Goal: Information Seeking & Learning: Learn about a topic

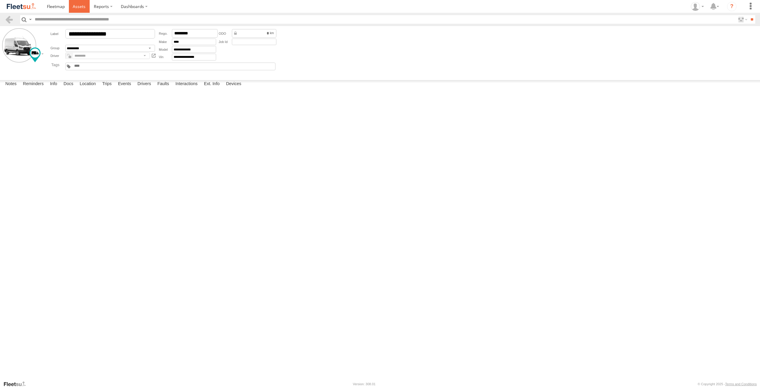
click at [82, 10] on link at bounding box center [79, 6] width 21 height 13
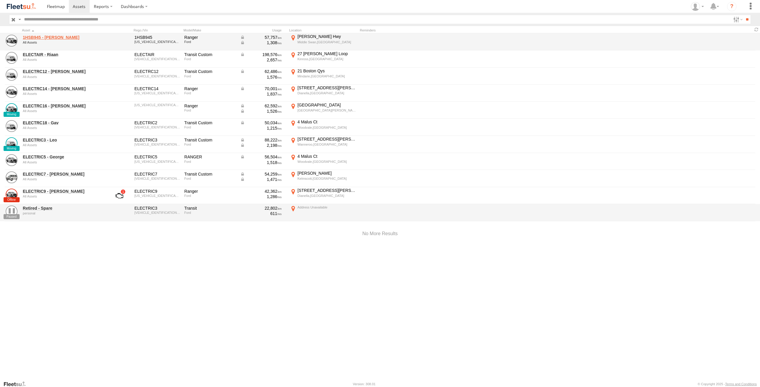
click at [47, 36] on link "1HSB945 - Ben" at bounding box center [63, 37] width 81 height 5
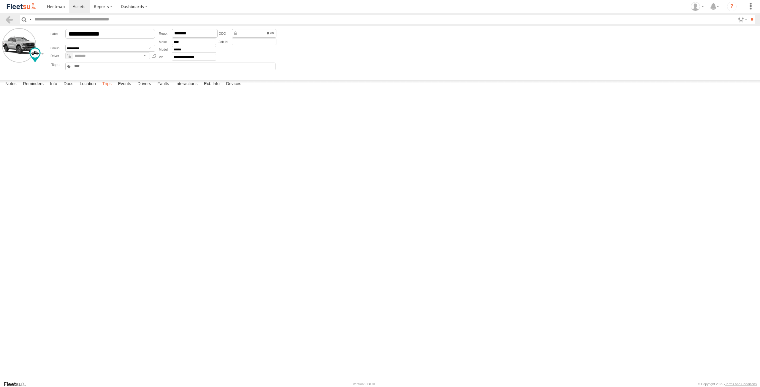
click at [109, 88] on label "Trips" at bounding box center [106, 84] width 15 height 8
click at [83, 6] on span at bounding box center [79, 7] width 13 height 6
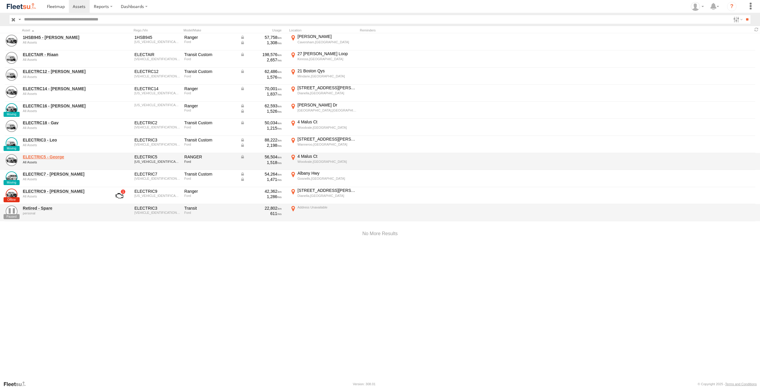
click at [45, 156] on link "ELECTRIC5 - George" at bounding box center [63, 156] width 81 height 5
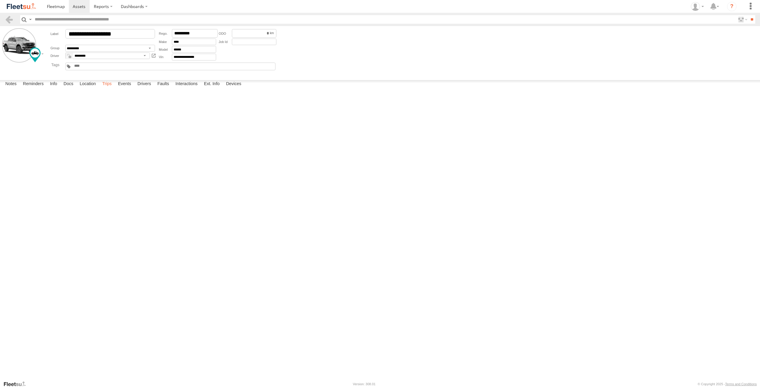
click at [109, 88] on label "Trips" at bounding box center [106, 84] width 15 height 8
click at [0, 0] on div "6 Buckingham Dr" at bounding box center [0, 0] width 0 height 0
click at [0, 0] on img "Open this area in Google Maps (opens a new window)" at bounding box center [0, 0] width 0 height 0
click at [0, 0] on div "Location Details" at bounding box center [0, 0] width 0 height 0
click at [0, 0] on div "Location Details ×" at bounding box center [0, 0] width 0 height 0
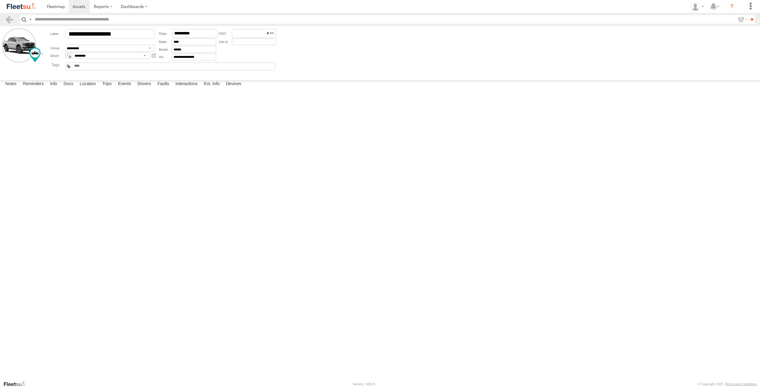
click at [0, 0] on label "×" at bounding box center [0, 0] width 0 height 0
click at [698, 6] on icon at bounding box center [695, 6] width 9 height 9
click at [699, 43] on span at bounding box center [699, 42] width 10 height 7
